Goal: Find specific page/section: Find specific page/section

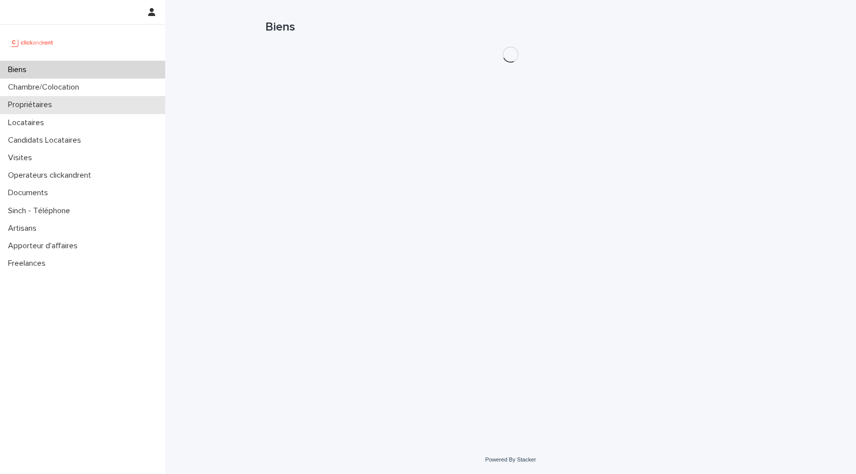
click at [67, 98] on div "Propriétaires" at bounding box center [82, 105] width 165 height 18
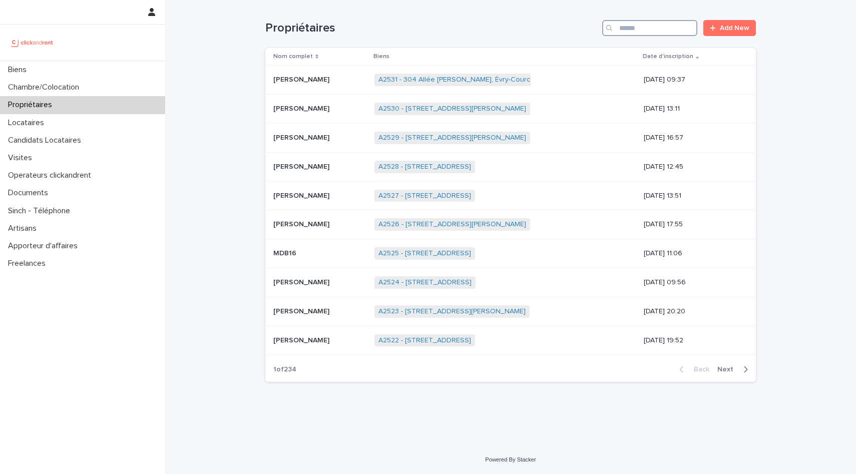
click at [646, 34] on input "Search" at bounding box center [649, 28] width 95 height 16
type input "*******"
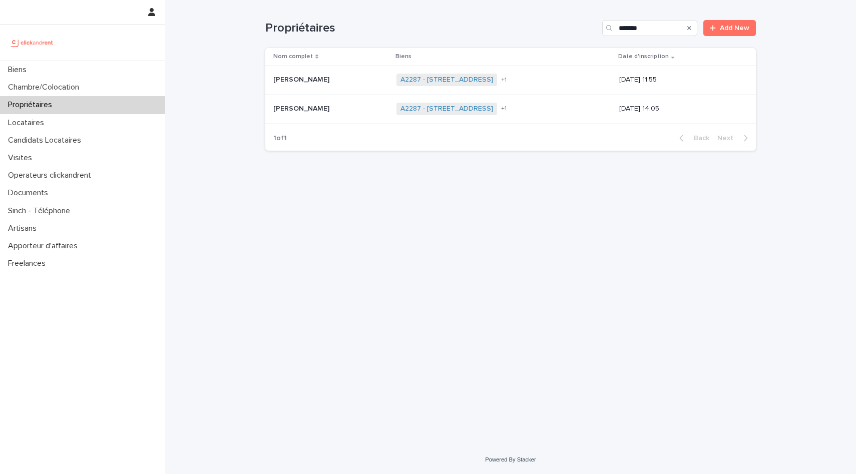
click at [304, 115] on div "Catherine Hoerner Catherine Hoerner" at bounding box center [330, 109] width 115 height 17
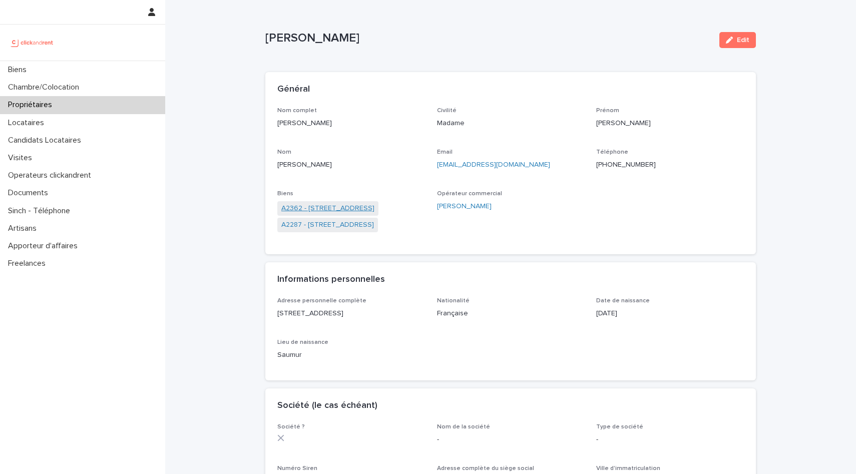
click at [355, 208] on link "A2362 - 77 rue de l'Assomption, Paris 76016" at bounding box center [327, 208] width 93 height 11
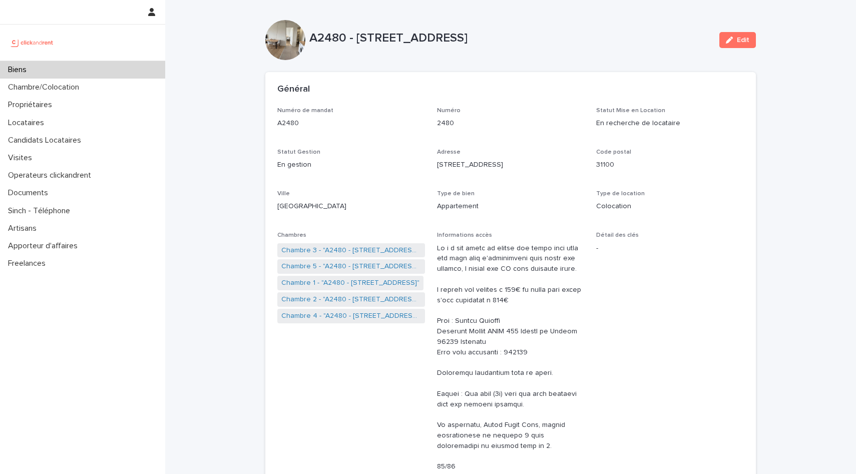
click at [60, 66] on div "Biens" at bounding box center [82, 70] width 165 height 18
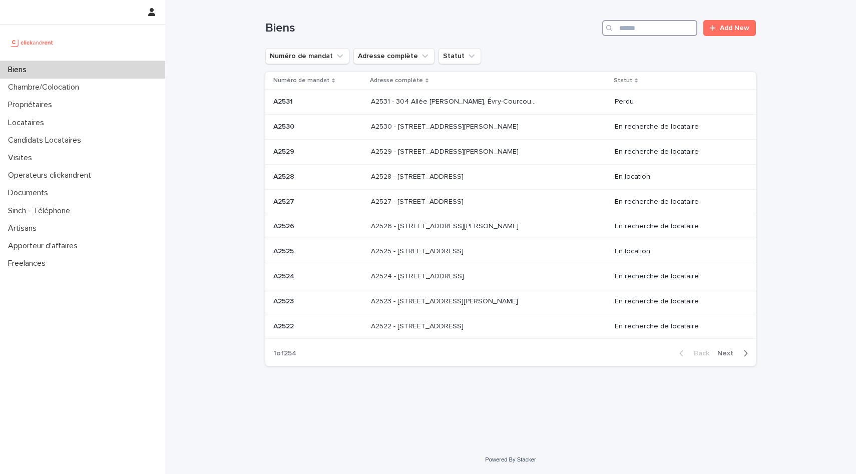
drag, startPoint x: 670, startPoint y: 28, endPoint x: 674, endPoint y: 10, distance: 18.5
click at [674, 10] on div "Biens Add New" at bounding box center [510, 24] width 491 height 48
type input "*****"
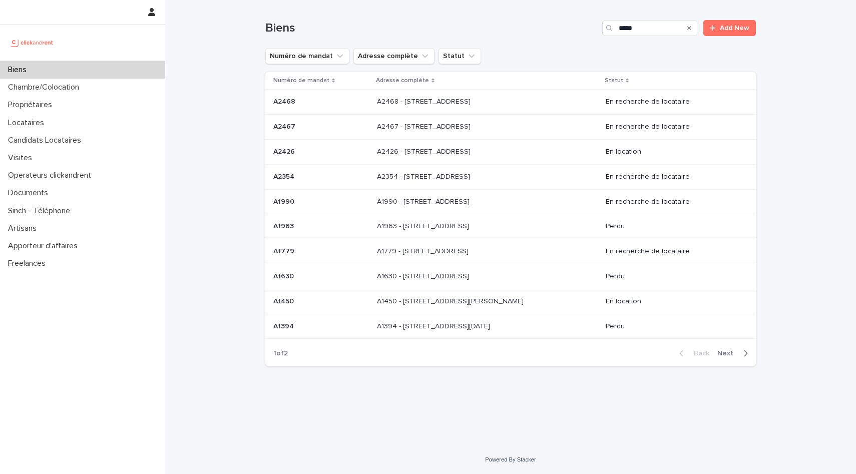
click at [726, 355] on span "Next" at bounding box center [728, 353] width 22 height 7
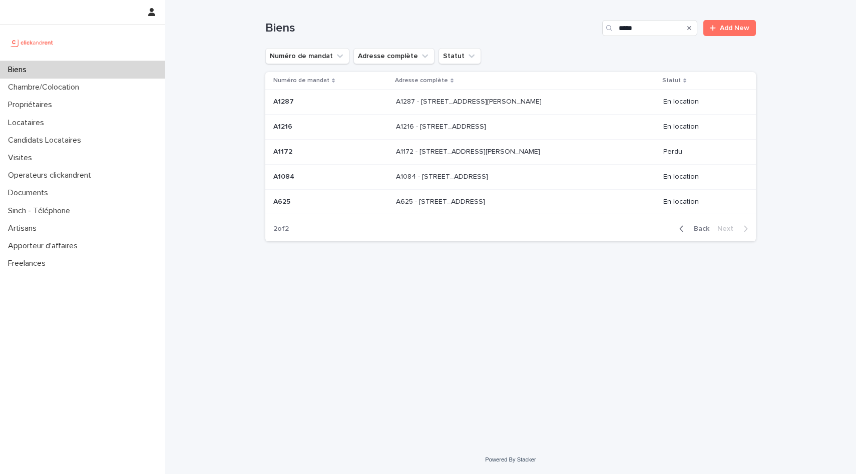
click at [464, 182] on div "A1084 - [STREET_ADDRESS][GEOGRAPHIC_DATA][STREET_ADDRESS]" at bounding box center [525, 177] width 259 height 17
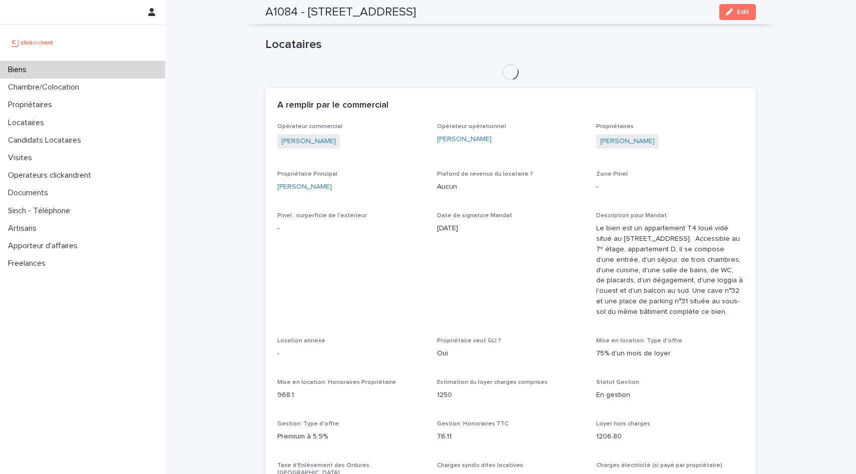
scroll to position [521, 0]
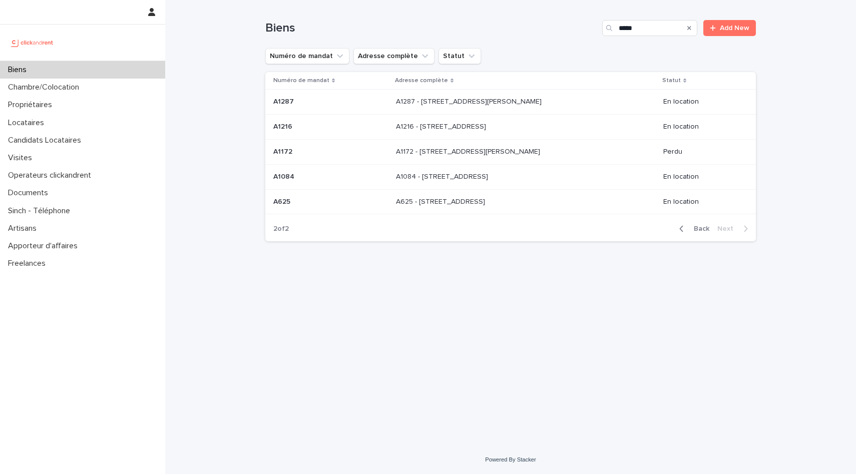
click at [701, 231] on span "Back" at bounding box center [699, 228] width 22 height 7
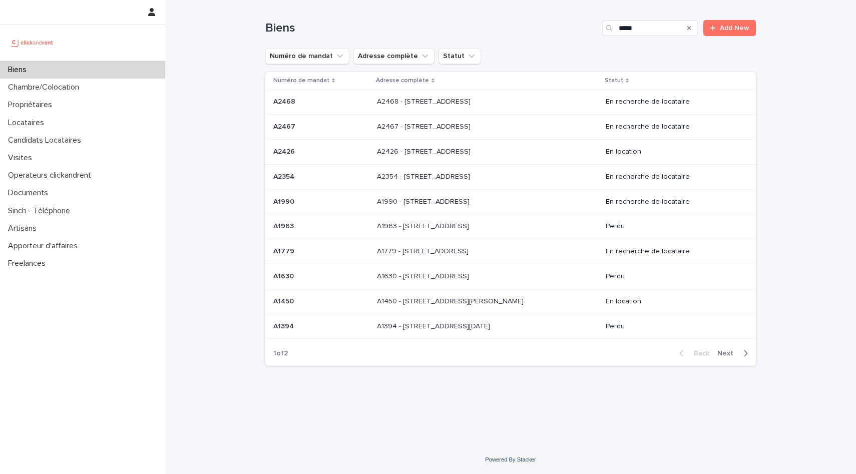
click at [435, 201] on p "A1990 - [STREET_ADDRESS]" at bounding box center [424, 201] width 95 height 11
click at [647, 35] on input "*****" at bounding box center [649, 28] width 95 height 16
click at [43, 111] on div "Propriétaires" at bounding box center [82, 105] width 165 height 18
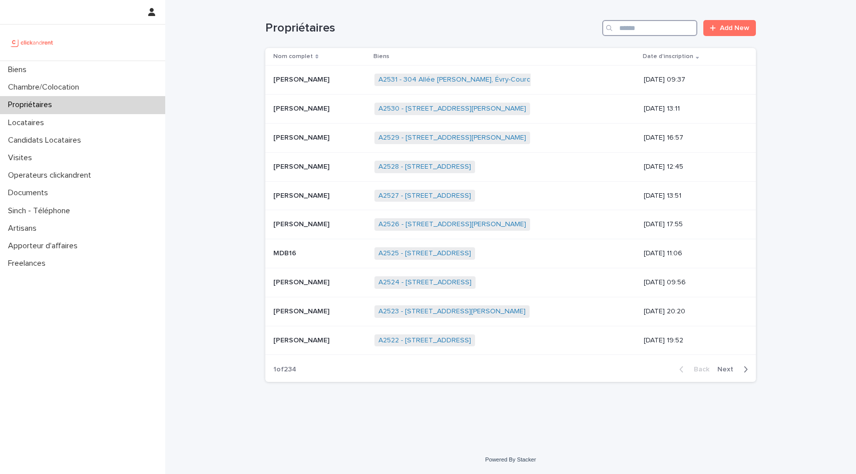
click at [648, 24] on input "Search" at bounding box center [649, 28] width 95 height 16
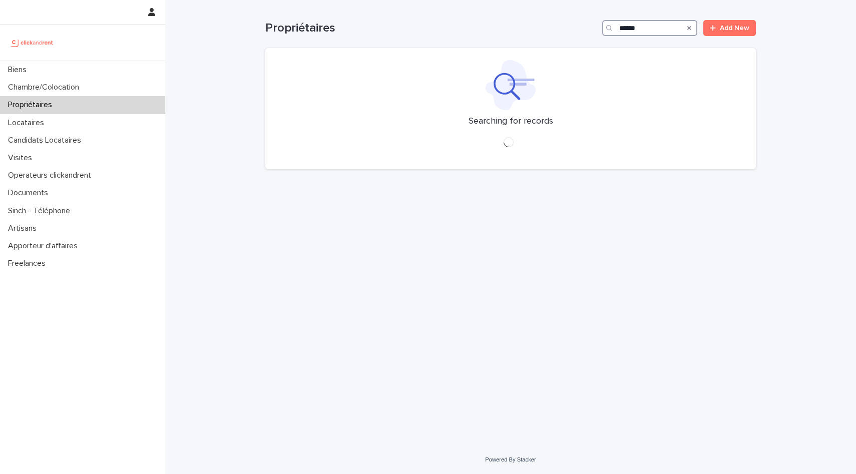
type input "******"
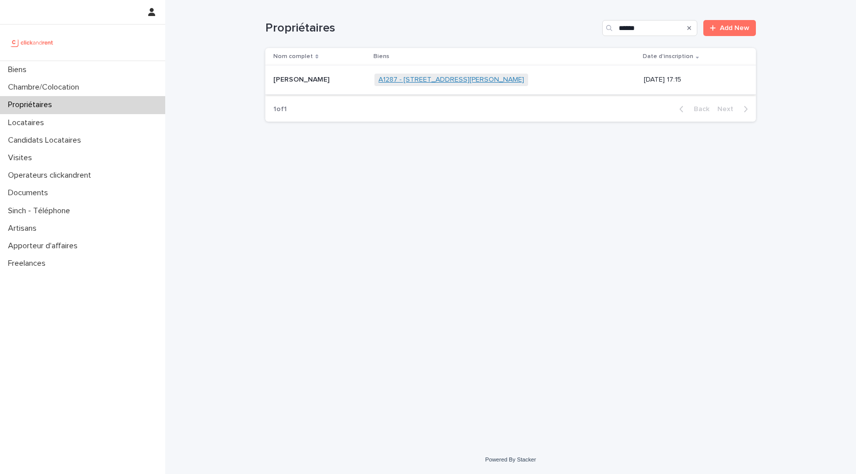
click at [421, 77] on link "A1287 - [STREET_ADDRESS][PERSON_NAME]" at bounding box center [451, 80] width 146 height 9
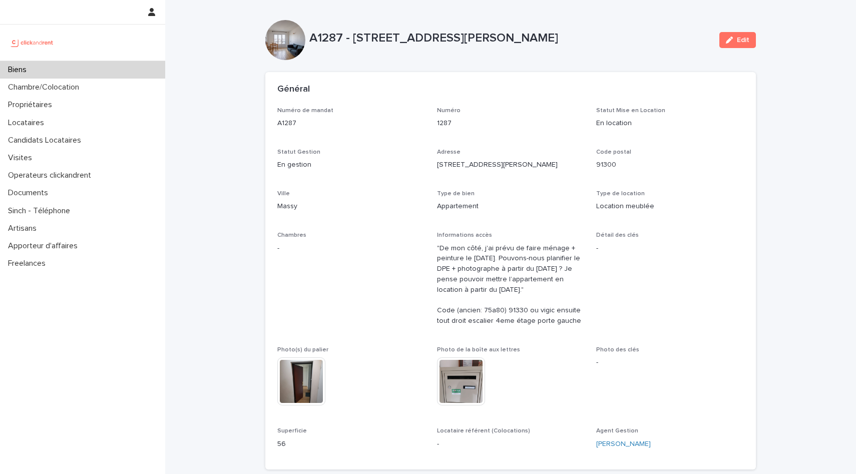
drag, startPoint x: 352, startPoint y: 39, endPoint x: 633, endPoint y: 42, distance: 280.8
click at [633, 42] on p "A1287 - [STREET_ADDRESS][PERSON_NAME]" at bounding box center [510, 38] width 402 height 15
copy p "[STREET_ADDRESS][PERSON_NAME]"
